Goal: Task Accomplishment & Management: Complete application form

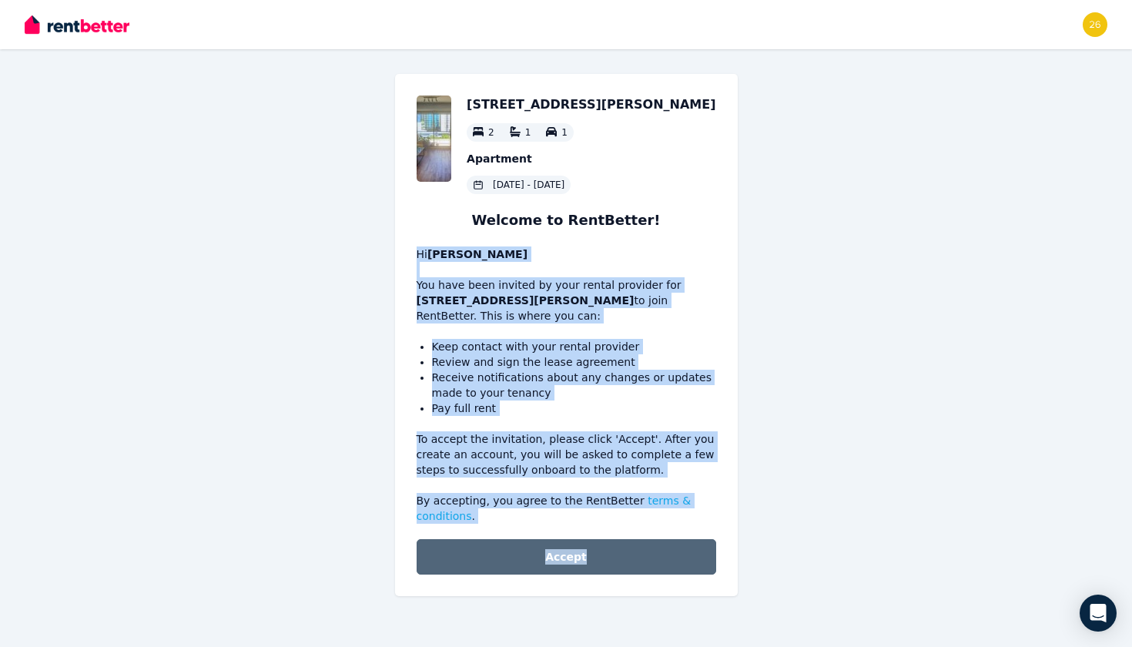
drag, startPoint x: 408, startPoint y: 230, endPoint x: 596, endPoint y: 571, distance: 389.4
click at [596, 571] on div "65/33 Jeffcott St, West Melbourne 2 1 1 Apartment 27 Feb 2025 - 26 Feb 2026 Wel…" at bounding box center [566, 335] width 343 height 522
copy div "Hi Mingjunyue Liu You have been invited by your rental provider for 65/33 Jeffc…"
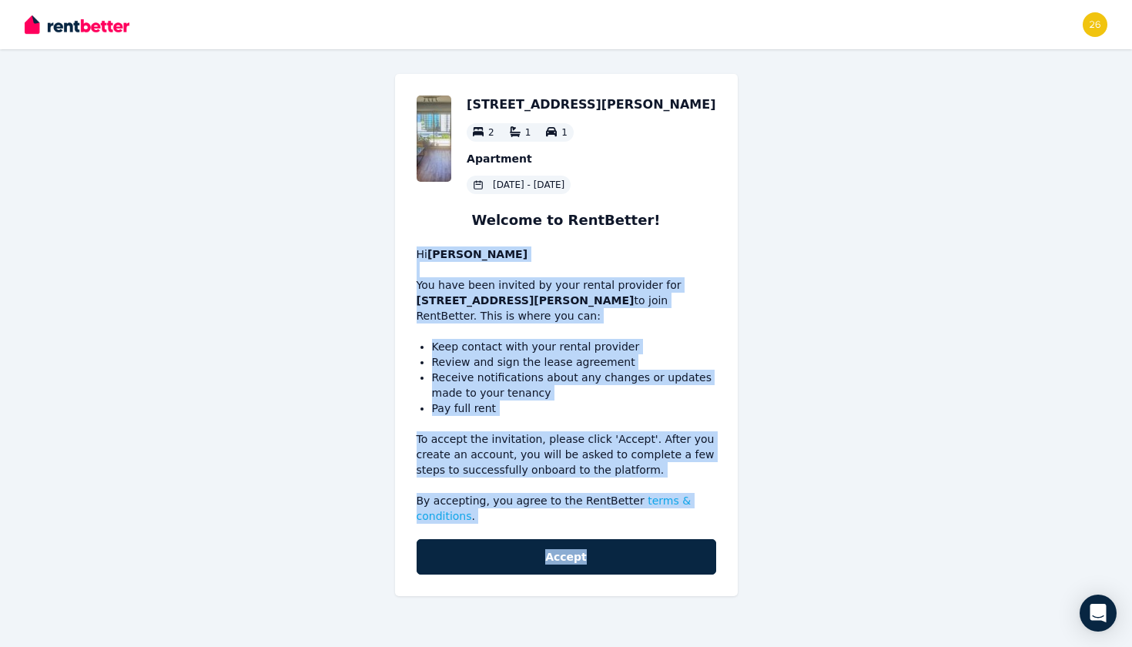
click at [491, 450] on p "To accept the invitation, please click 'Accept'. After you create an account, y…" at bounding box center [566, 454] width 299 height 46
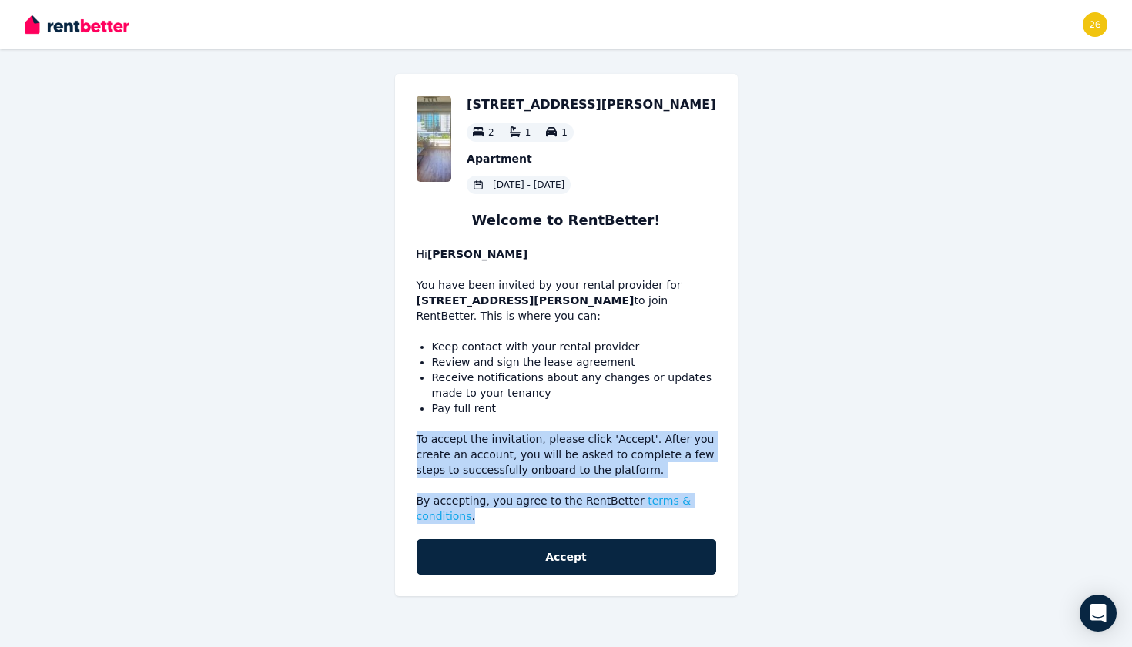
drag, startPoint x: 485, startPoint y: 520, endPoint x: 420, endPoint y: 419, distance: 120.2
click at [420, 419] on div "65/33 Jeffcott St, West Melbourne 2 1 1 Apartment 27 Feb 2025 - 26 Feb 2026 Wel…" at bounding box center [566, 335] width 343 height 522
copy div "To accept the invitation, please click 'Accept'. After you create an account, y…"
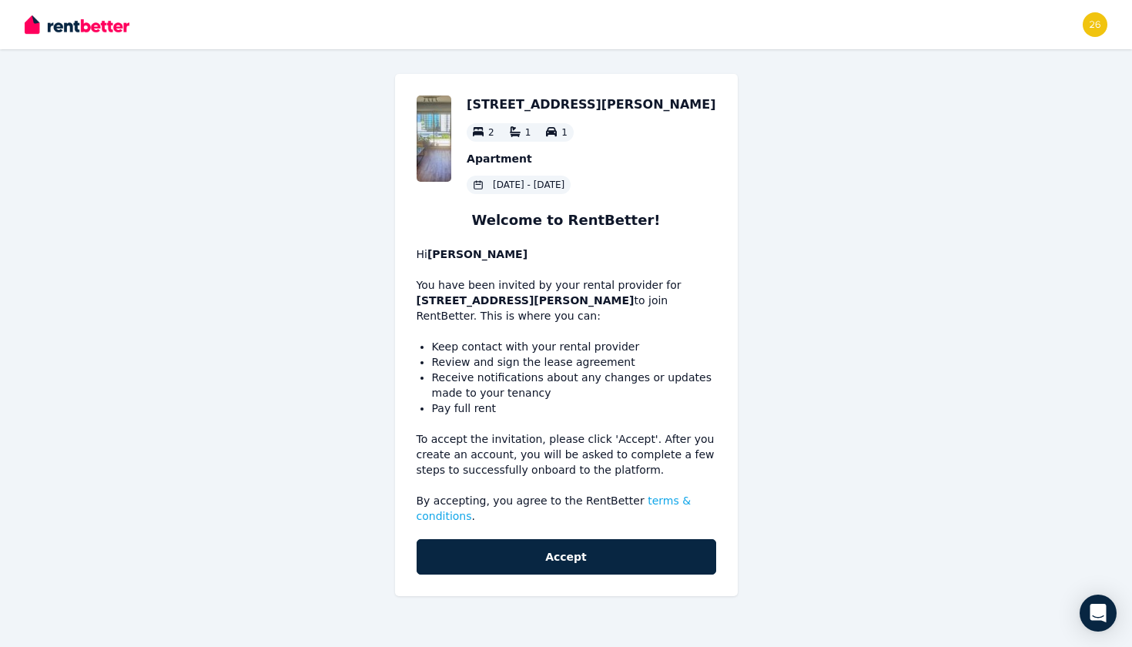
click at [516, 510] on p "By accepting, you agree to the RentBetter terms & conditions ." at bounding box center [566, 508] width 299 height 31
click at [452, 131] on img at bounding box center [434, 138] width 35 height 86
click at [645, 499] on link "terms & conditions" at bounding box center [554, 508] width 275 height 28
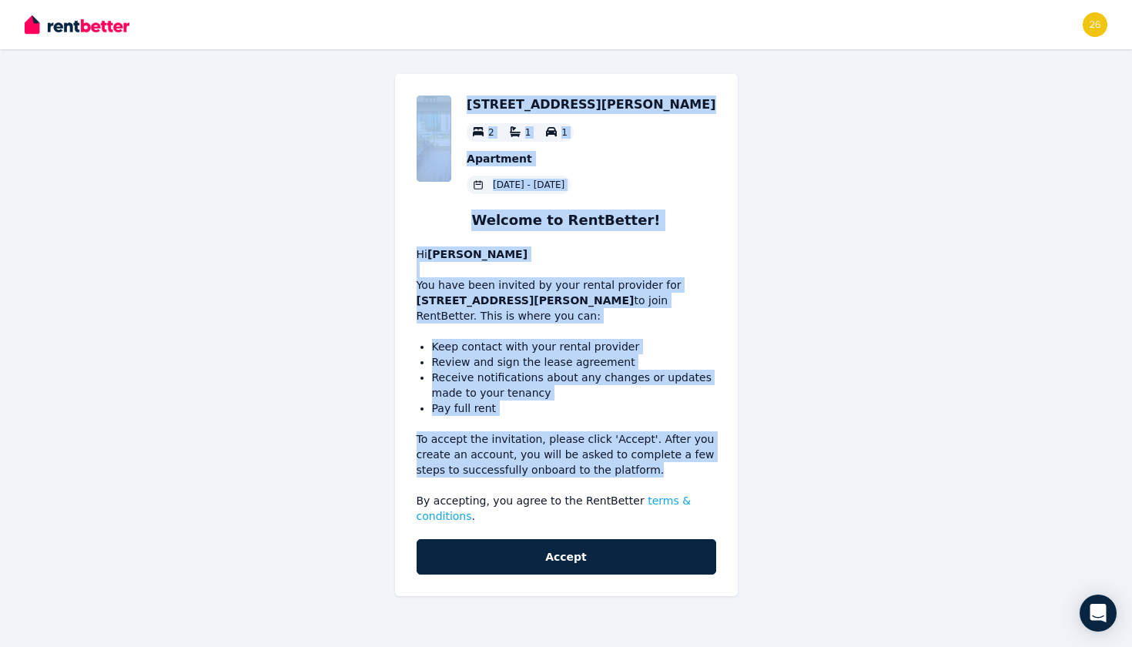
drag, startPoint x: 669, startPoint y: 474, endPoint x: 478, endPoint y: 105, distance: 416.0
click at [478, 105] on div "65/33 Jeffcott St, West Melbourne 2 1 1 Apartment 27 Feb 2025 - 26 Feb 2026 Wel…" at bounding box center [566, 335] width 343 height 522
copy div "65/33 Jeffcott St, West Melbourne 2 1 1 Apartment 27 Feb 2025 - 26 Feb 2026 Wel…"
click at [509, 196] on div "65/33 Jeffcott St, West Melbourne 2 1 1 Apartment 27 Feb 2025 - 26 Feb 2026 Wel…" at bounding box center [566, 335] width 343 height 522
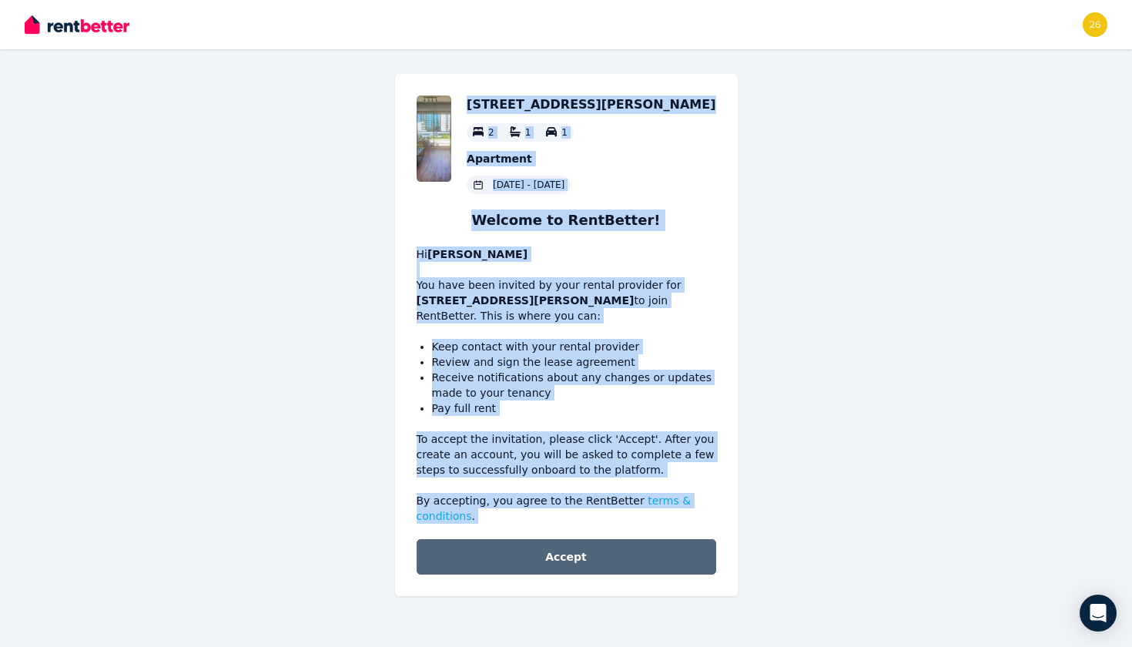
drag, startPoint x: 504, startPoint y: 89, endPoint x: 657, endPoint y: 540, distance: 476.5
click at [657, 540] on div "65/33 Jeffcott St, West Melbourne 2 1 1 Apartment 27 Feb 2025 - 26 Feb 2026 Wel…" at bounding box center [566, 335] width 343 height 522
copy div "65/33 Jeffcott St, West Melbourne 2 1 1 Apartment 27 Feb 2025 - 26 Feb 2026 Wel…"
click at [604, 557] on button "Accept" at bounding box center [566, 556] width 299 height 35
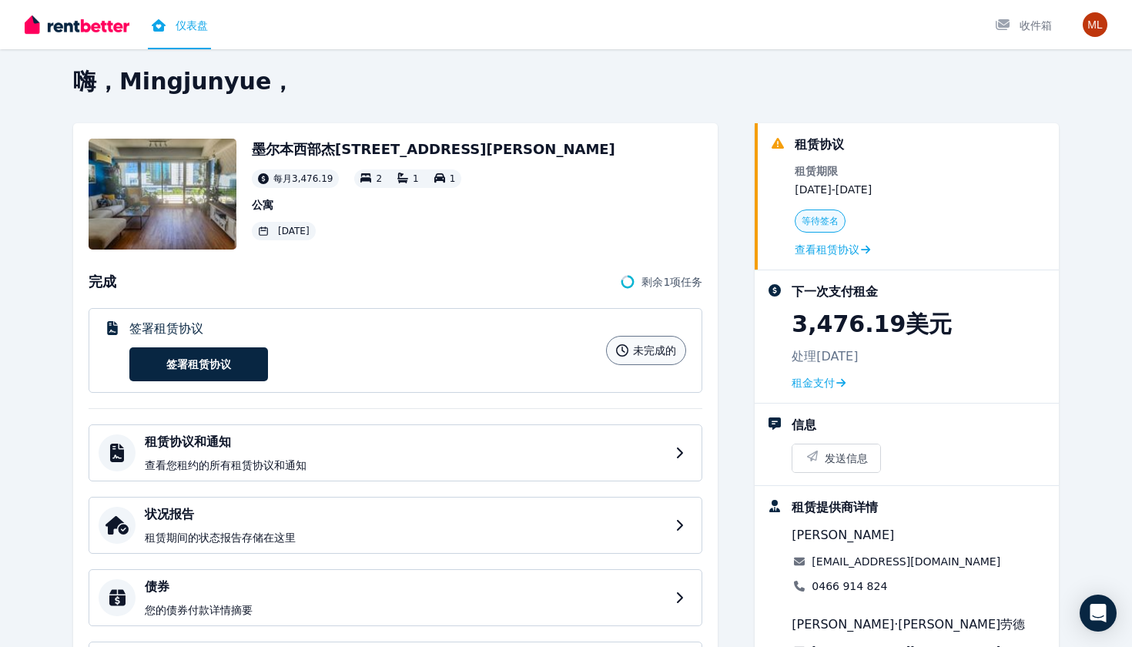
scroll to position [18, 0]
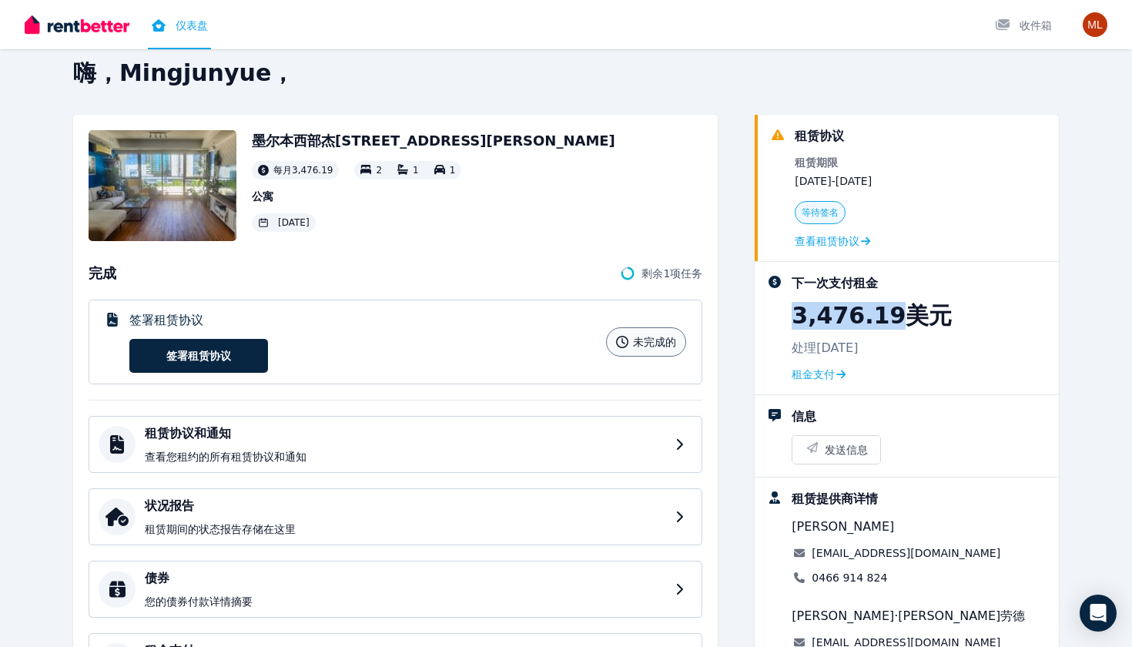
drag, startPoint x: 782, startPoint y: 318, endPoint x: 892, endPoint y: 313, distance: 109.4
click at [892, 313] on div "下一次支付租金 3,476.19美元 处理 2025年8月25日 租金支付" at bounding box center [906, 328] width 279 height 108
copy p "3,476.19"
click at [920, 352] on div "下一次支付租金 3,476.19美元 处理 2025年8月25日 租金支付" at bounding box center [918, 328] width 255 height 108
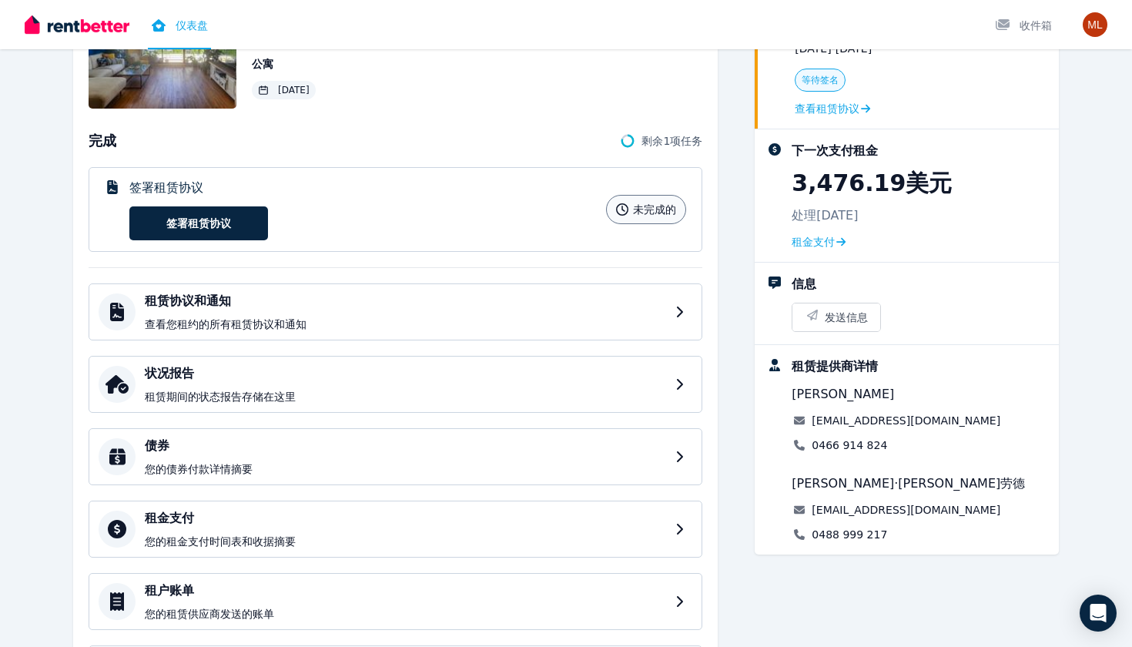
scroll to position [148, 0]
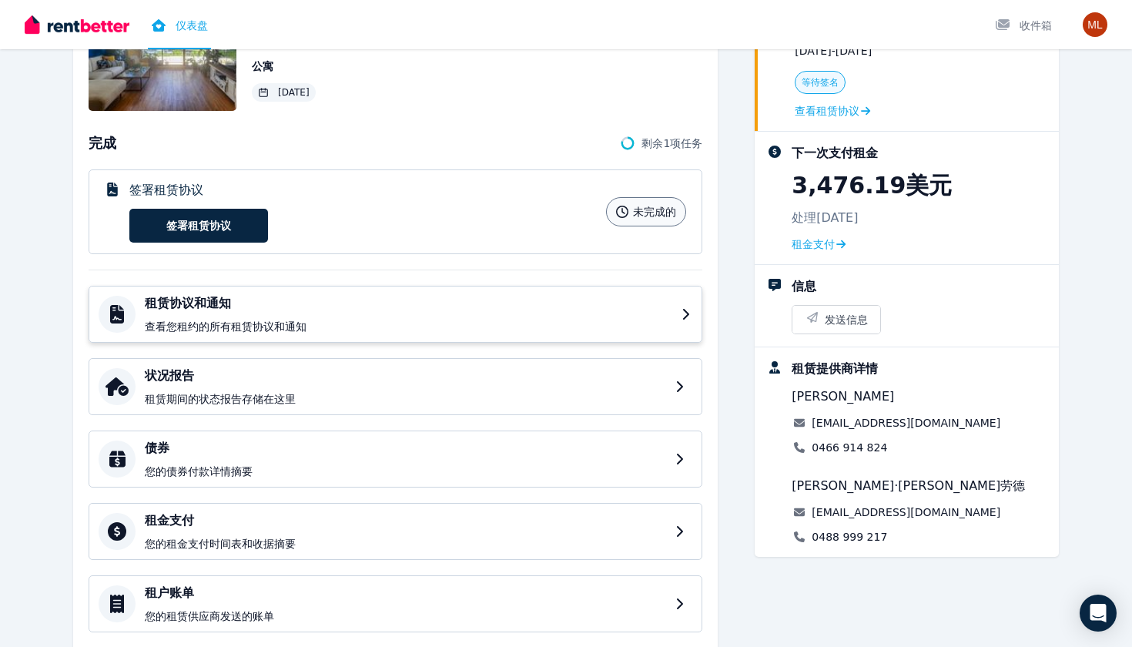
click at [416, 320] on p "查看您租约的所有租赁协议和通知" at bounding box center [408, 326] width 527 height 15
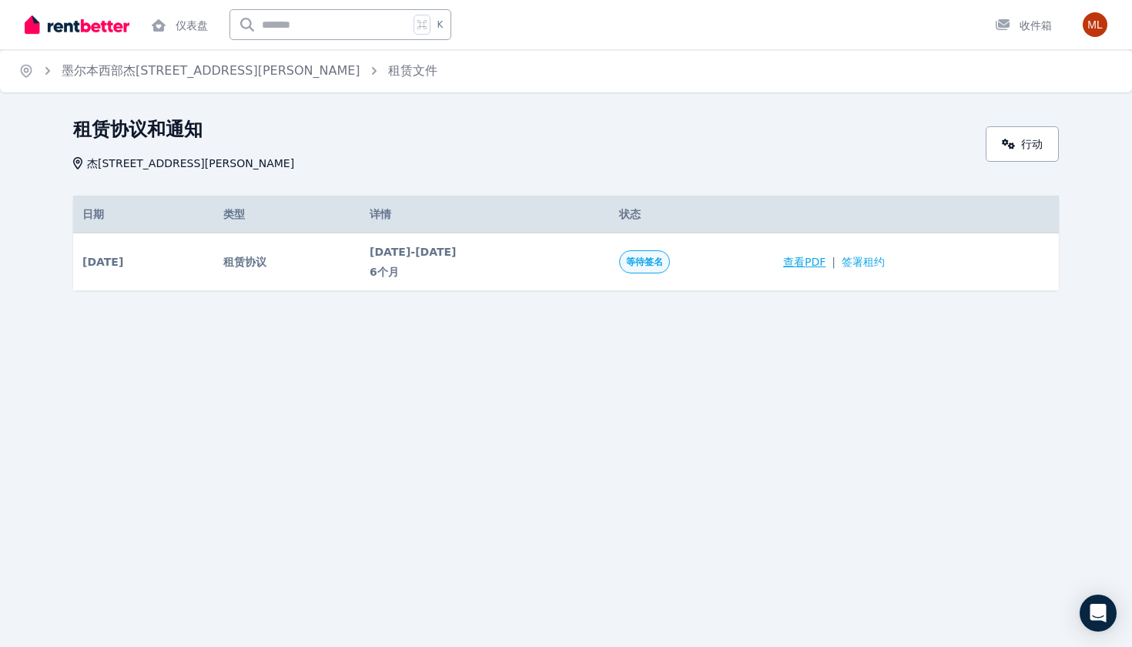
click at [825, 258] on span "查看PDF" at bounding box center [804, 261] width 42 height 15
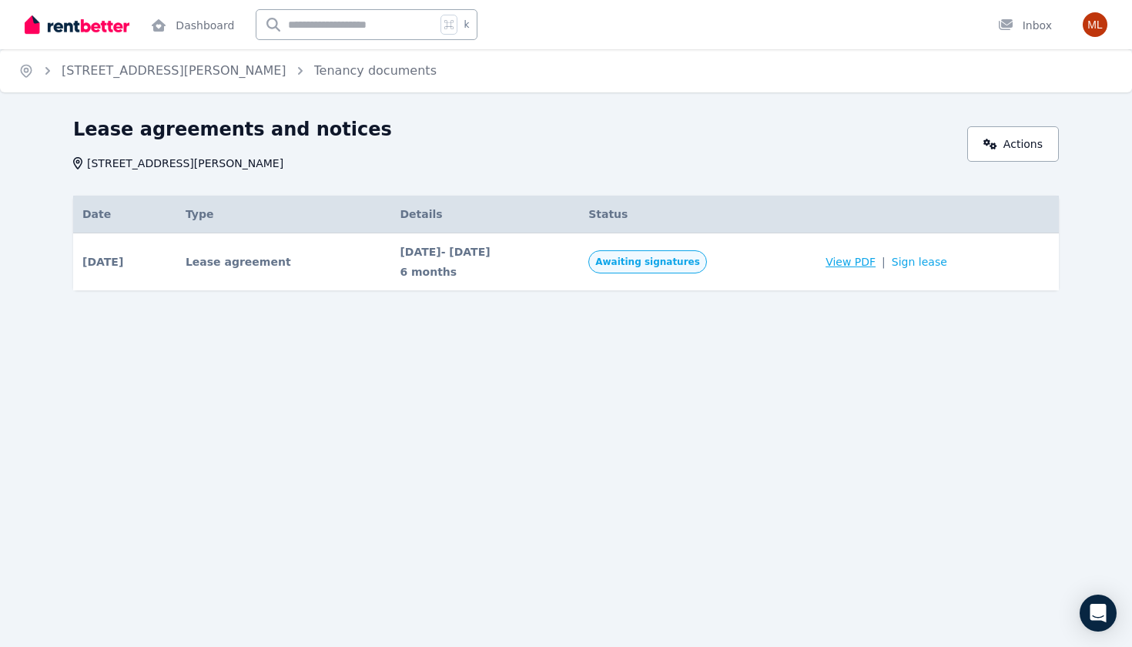
click at [872, 265] on span "View PDF" at bounding box center [850, 261] width 50 height 15
click at [935, 256] on link "Sign lease" at bounding box center [919, 261] width 55 height 15
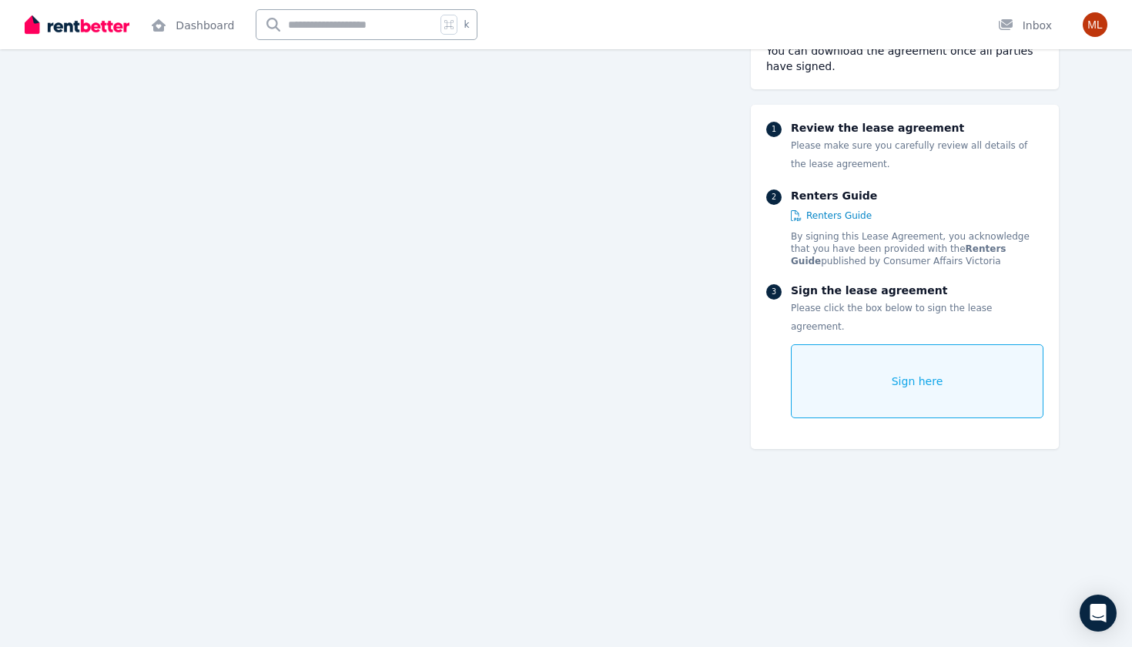
scroll to position [1381, 0]
